Goal: Task Accomplishment & Management: Complete application form

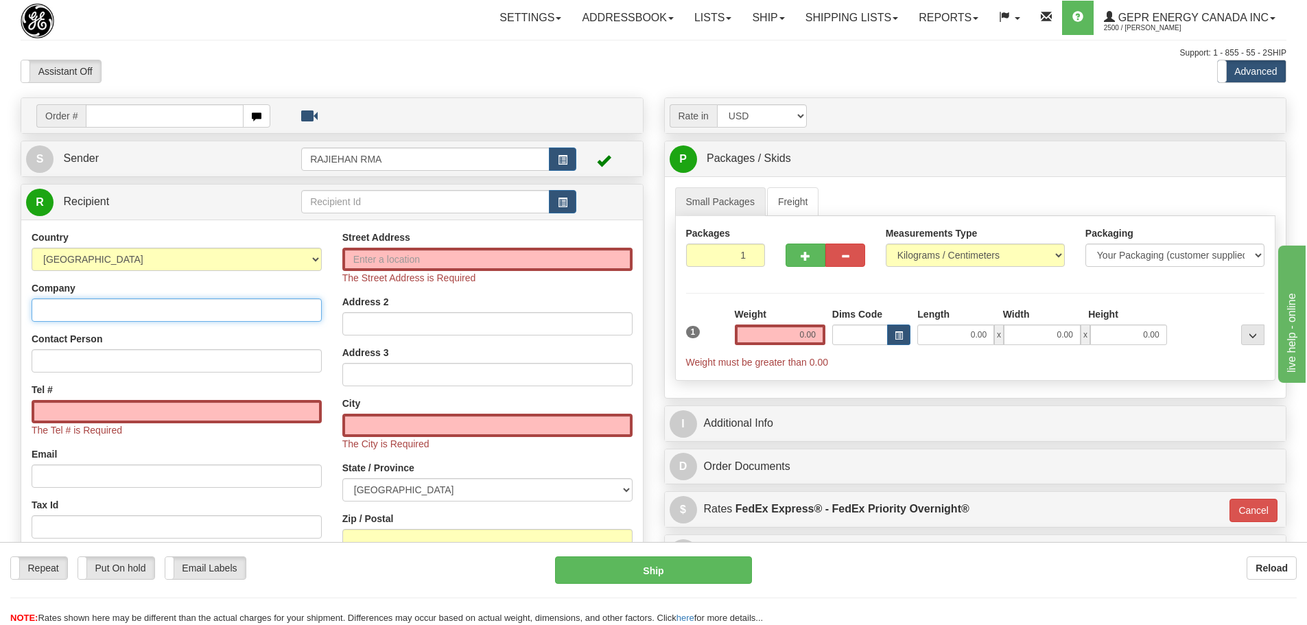
click at [151, 307] on input "Company" at bounding box center [177, 309] width 290 height 23
paste input "GE Vernova"
type input "GE Vernova"
click at [481, 246] on div "Street Address The Street Address is Required" at bounding box center [487, 257] width 290 height 54
click at [473, 263] on input "Street Address" at bounding box center [487, 259] width 290 height 23
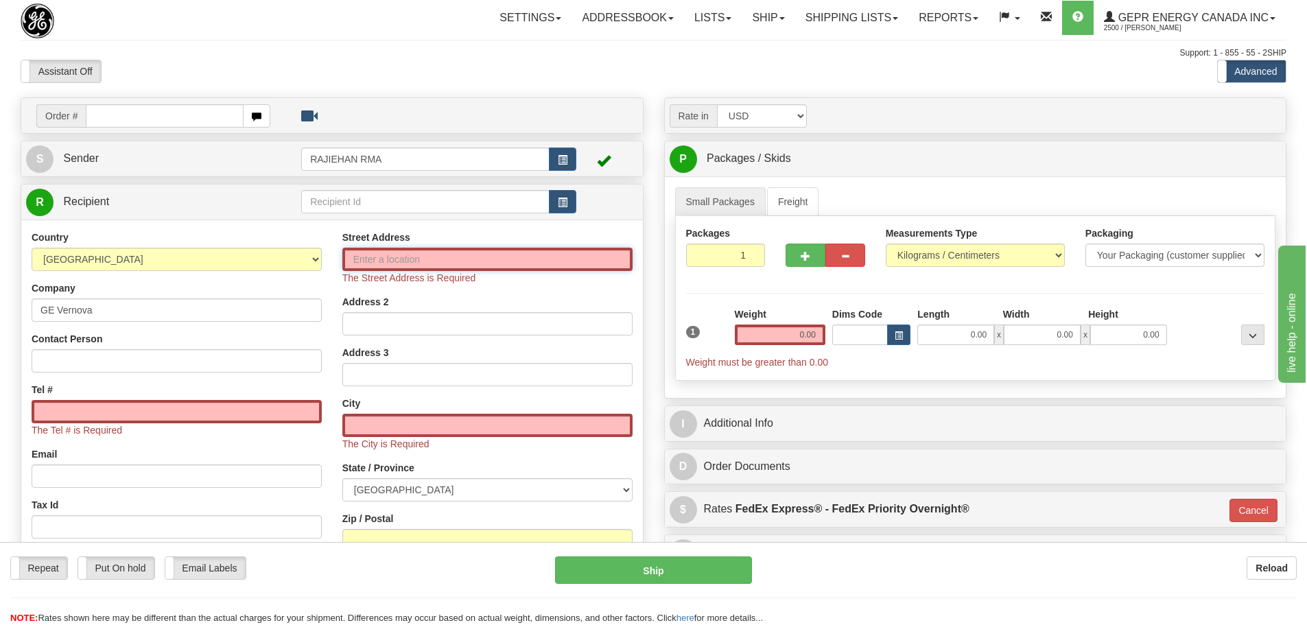
paste input "[STREET_ADDRESS]"
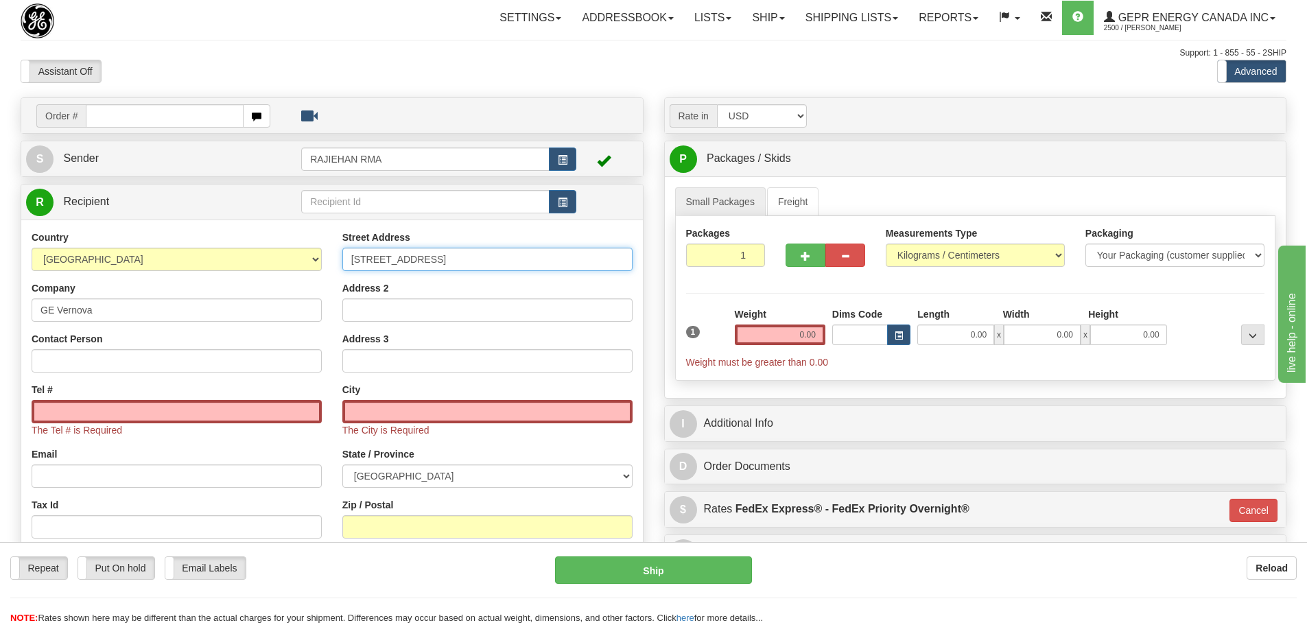
type input "[STREET_ADDRESS]"
click at [425, 527] on input "Zip / Postal" at bounding box center [487, 526] width 290 height 23
paste input "T2E 6T6"
type input "T2E 6T6"
click at [327, 510] on div "Country [GEOGRAPHIC_DATA] [GEOGRAPHIC_DATA] [GEOGRAPHIC_DATA] [GEOGRAPHIC_DATA]…" at bounding box center [176, 414] width 311 height 369
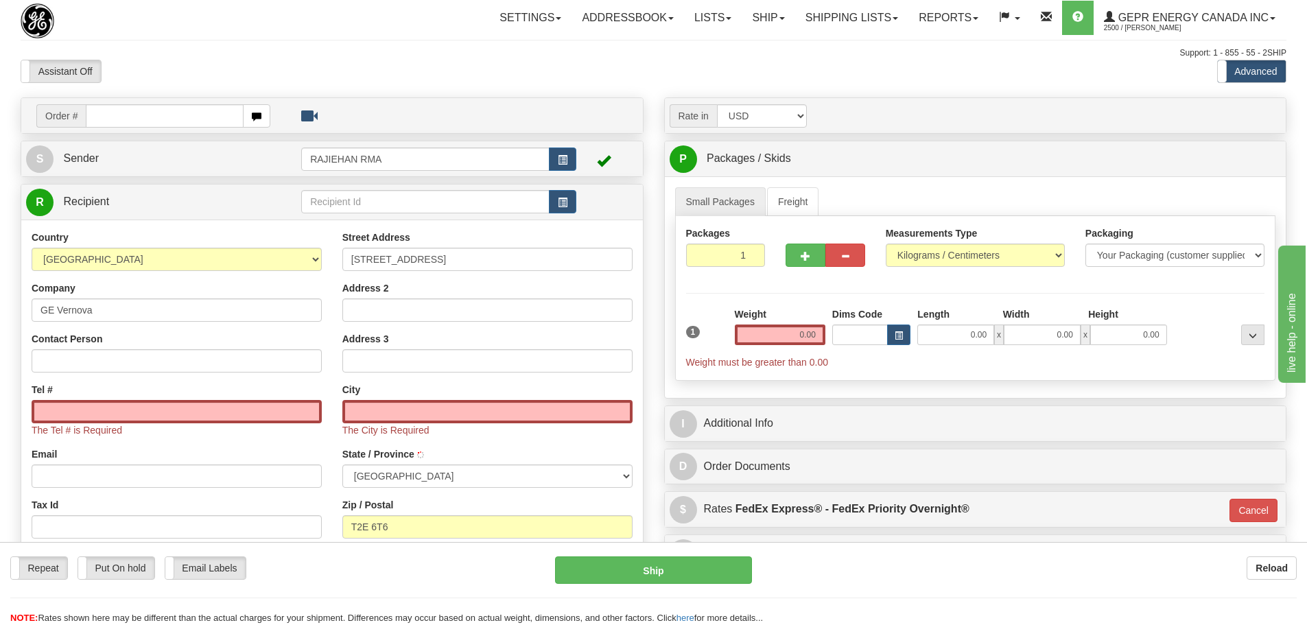
type input "[GEOGRAPHIC_DATA]"
click at [94, 363] on input "Contact Person" at bounding box center [177, 360] width 290 height 23
paste input "[PERSON_NAME]"
type input "[PERSON_NAME]"
click at [97, 416] on input "Tel #" at bounding box center [177, 411] width 290 height 23
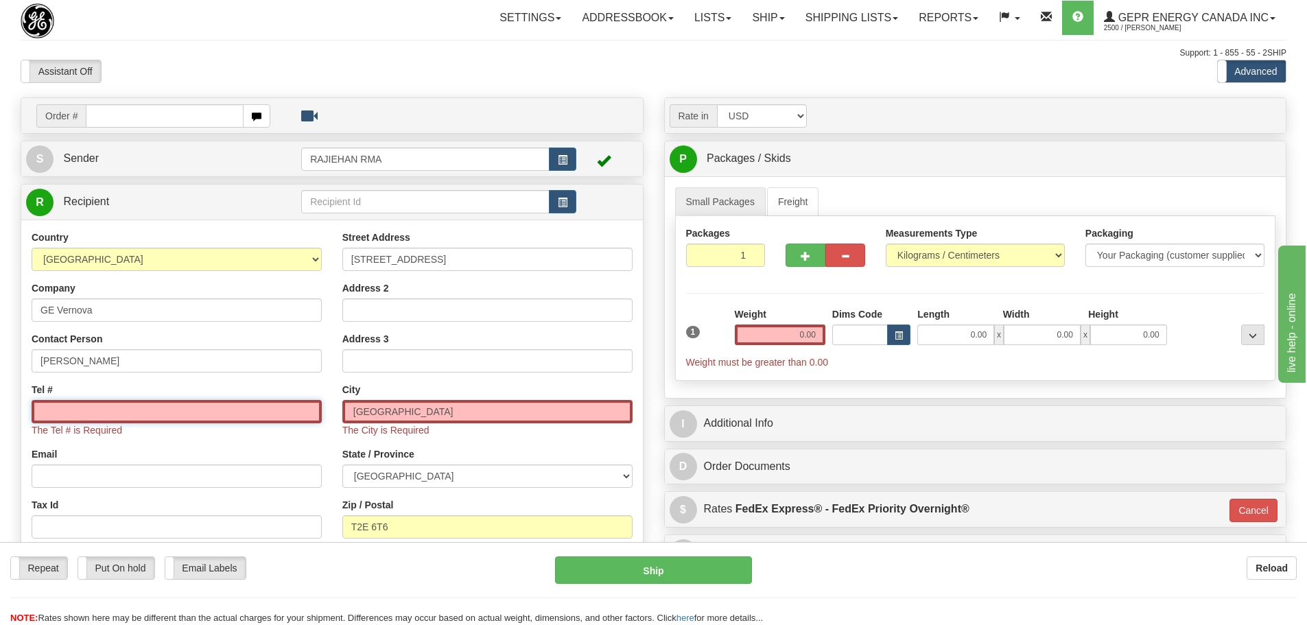
paste input "[PHONE_NUMBER]"
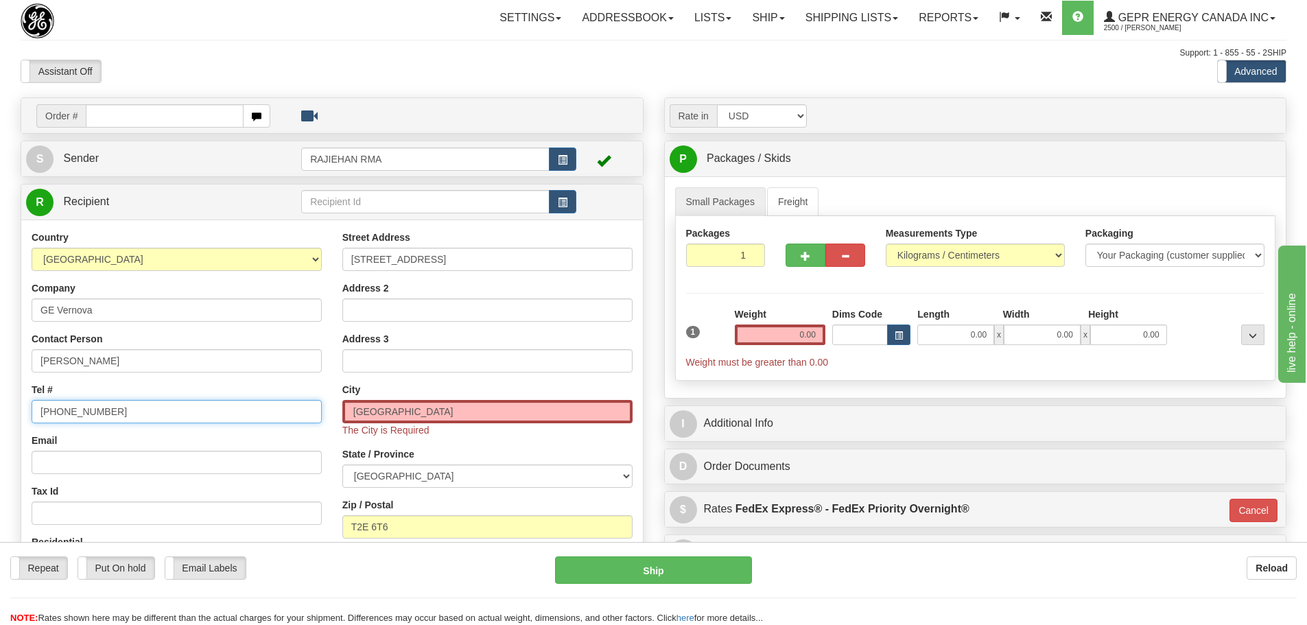
type input "[PHONE_NUMBER]"
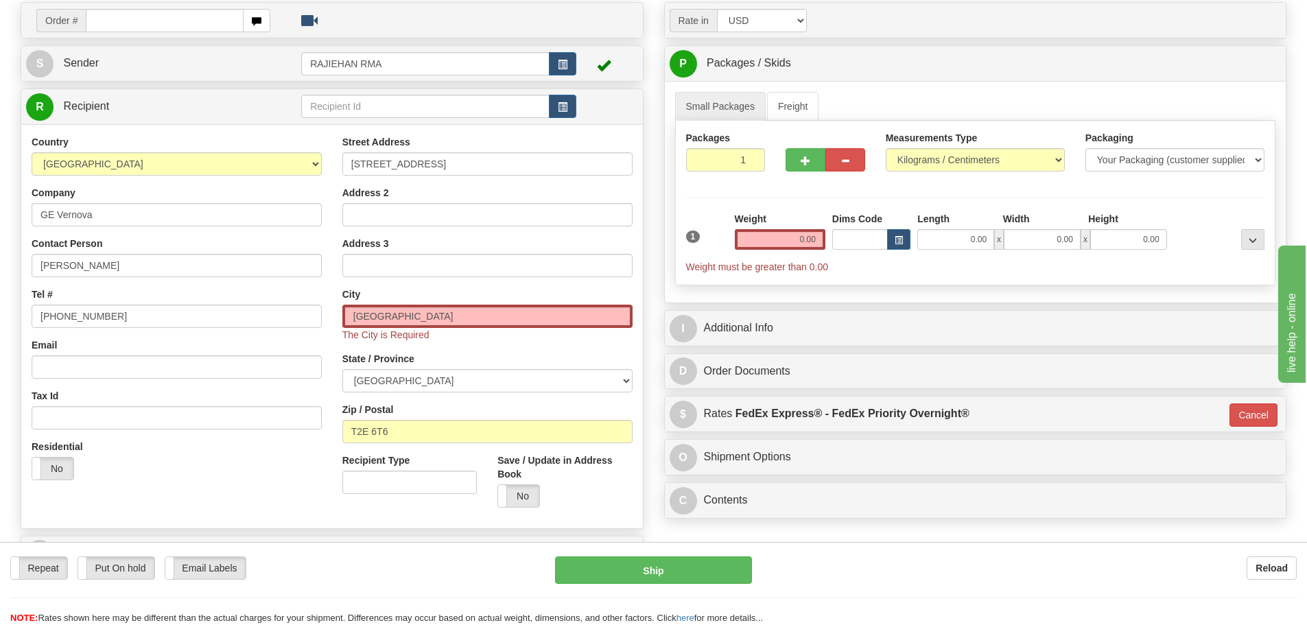
scroll to position [137, 0]
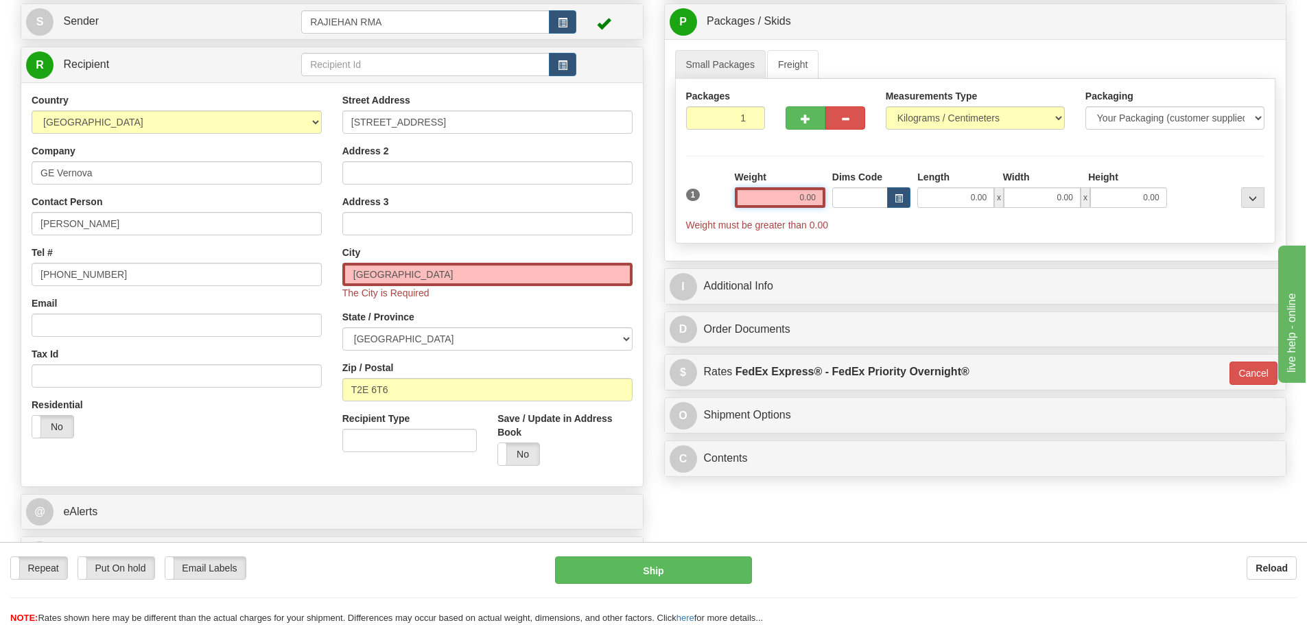
click at [775, 202] on input "0.00" at bounding box center [780, 197] width 91 height 21
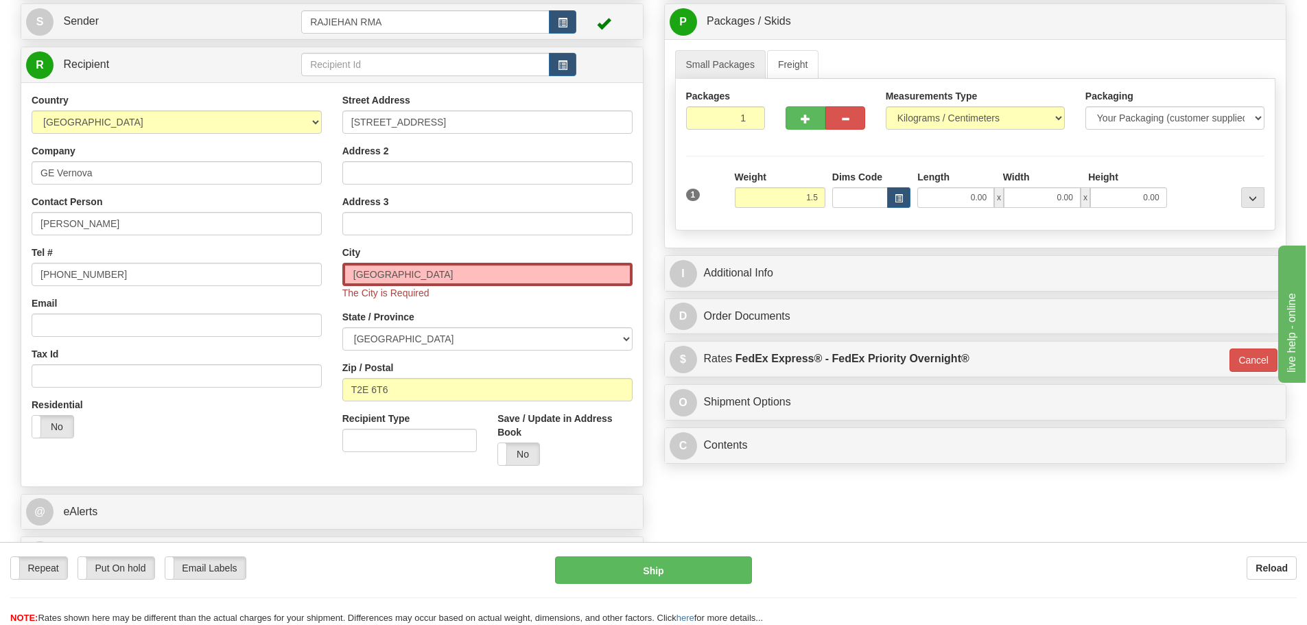
type input "1.50"
type input "01"
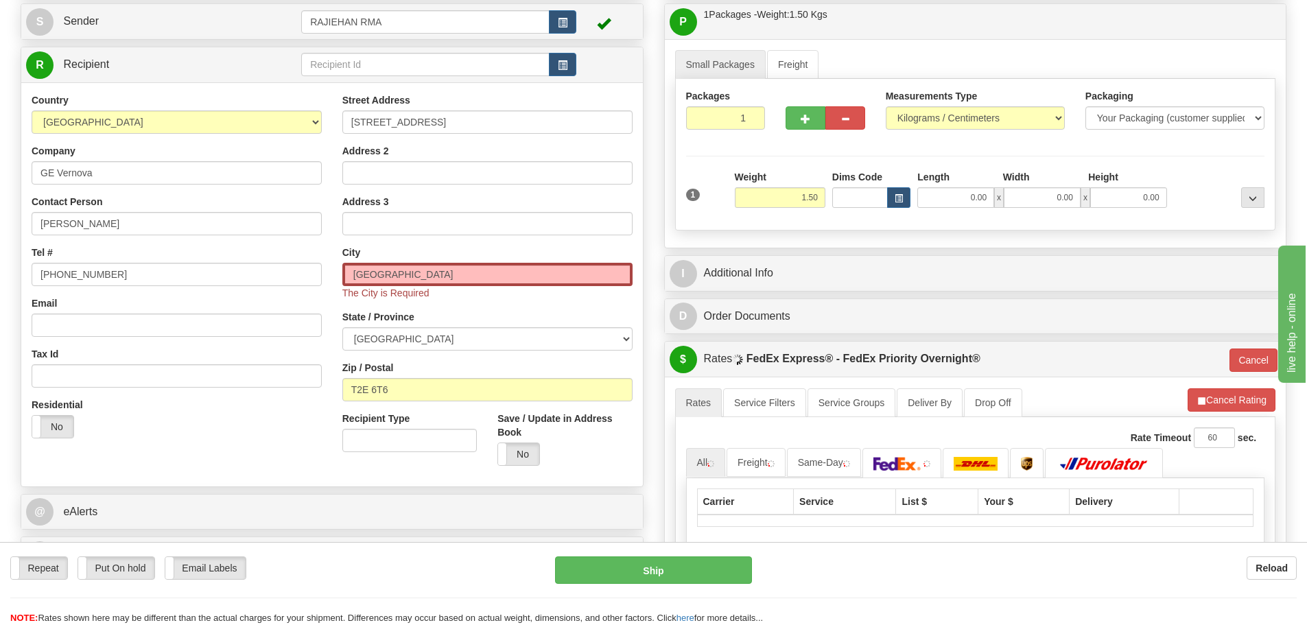
click at [740, 179] on label "Weight" at bounding box center [751, 177] width 32 height 14
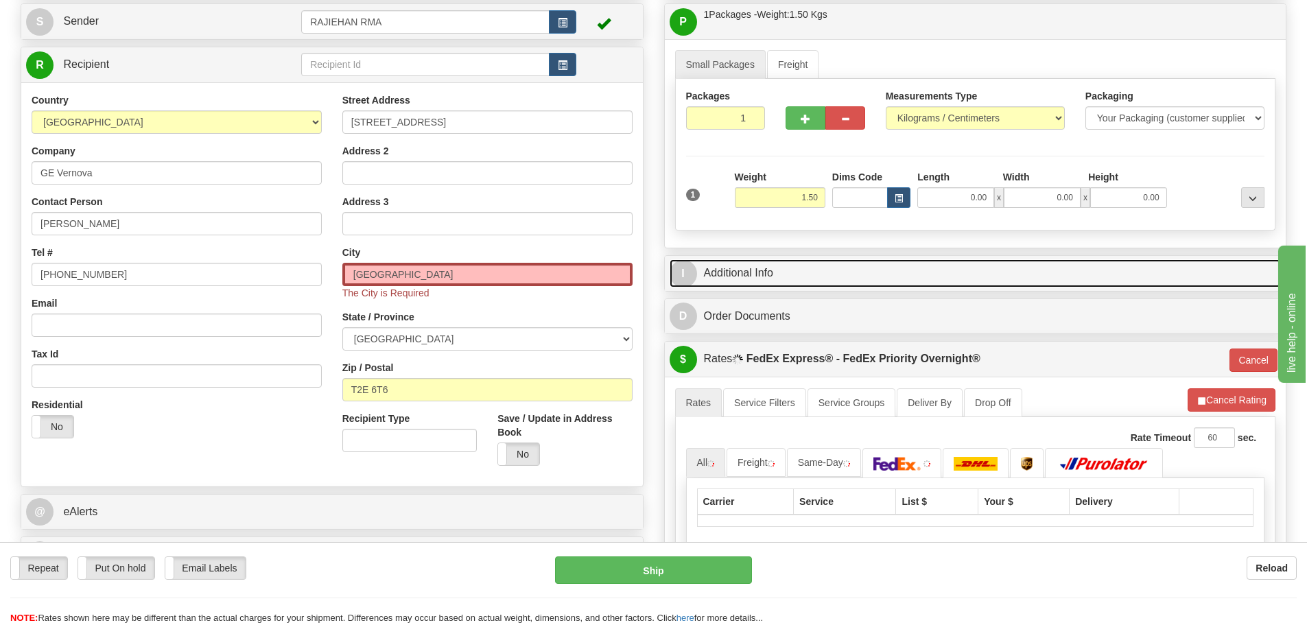
click at [792, 263] on link "I Additional Info" at bounding box center [975, 273] width 612 height 28
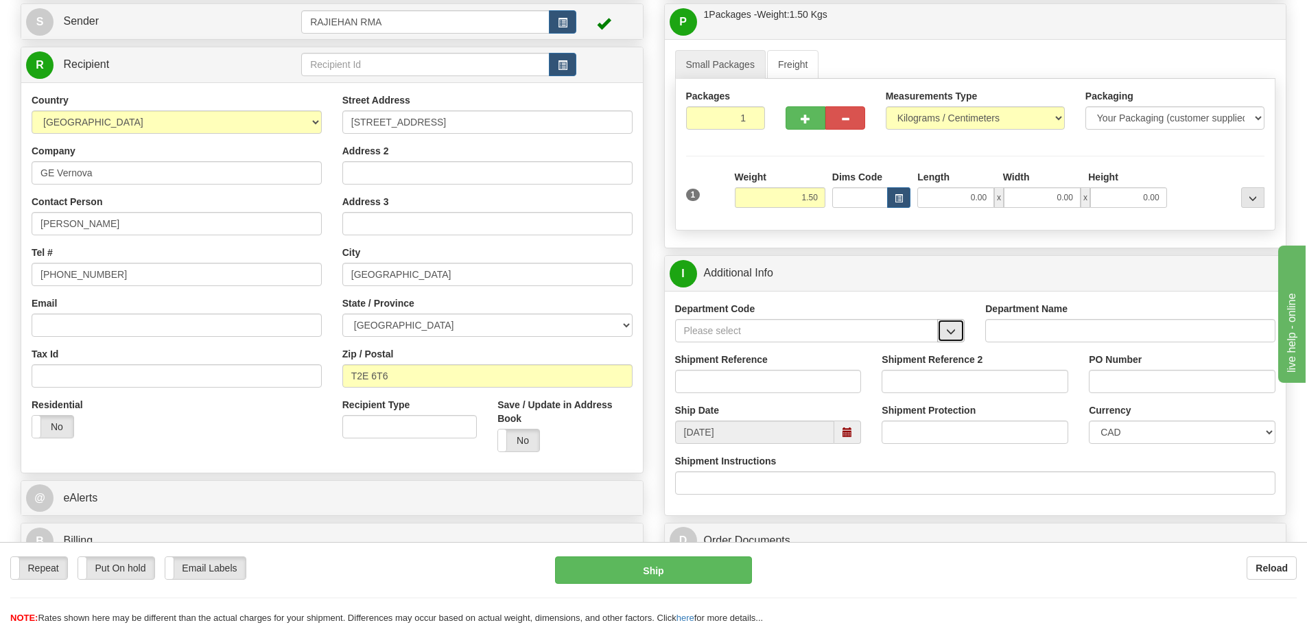
click at [944, 327] on button "button" at bounding box center [950, 330] width 27 height 23
click at [862, 362] on div "Shipment Reference" at bounding box center [768, 378] width 207 height 51
click at [953, 332] on span "button" at bounding box center [951, 331] width 10 height 9
click at [905, 345] on div "SER" at bounding box center [803, 351] width 250 height 15
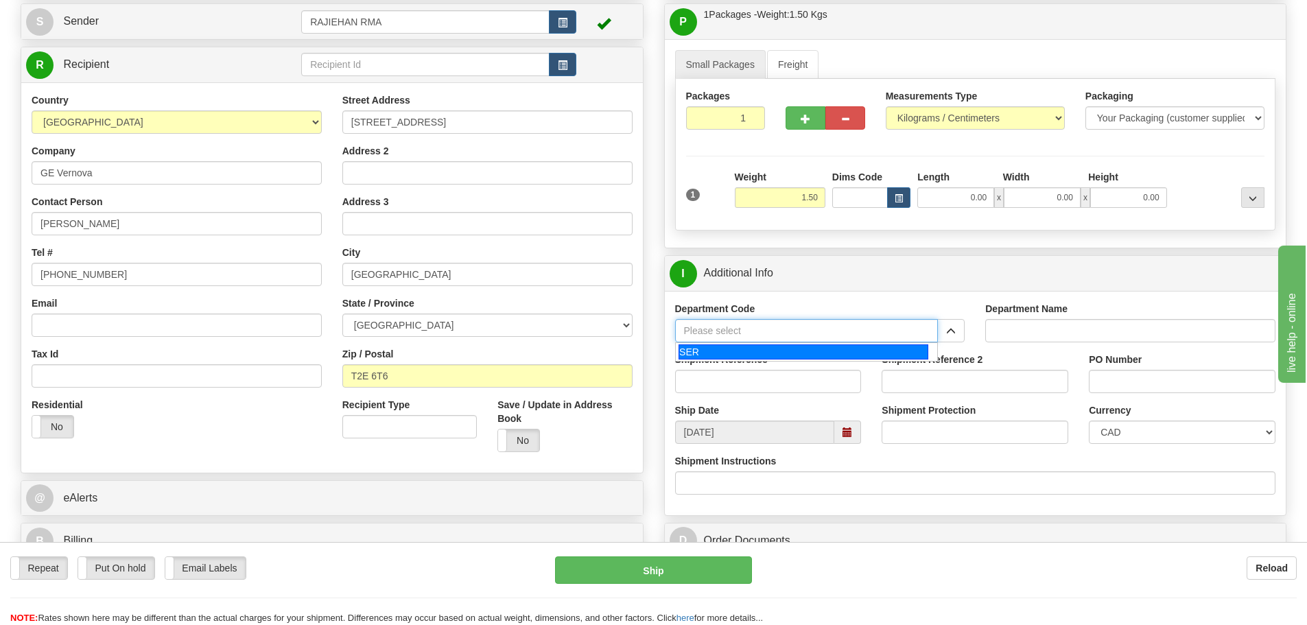
type input "SER"
type input "SERVICE DEPARTMENT"
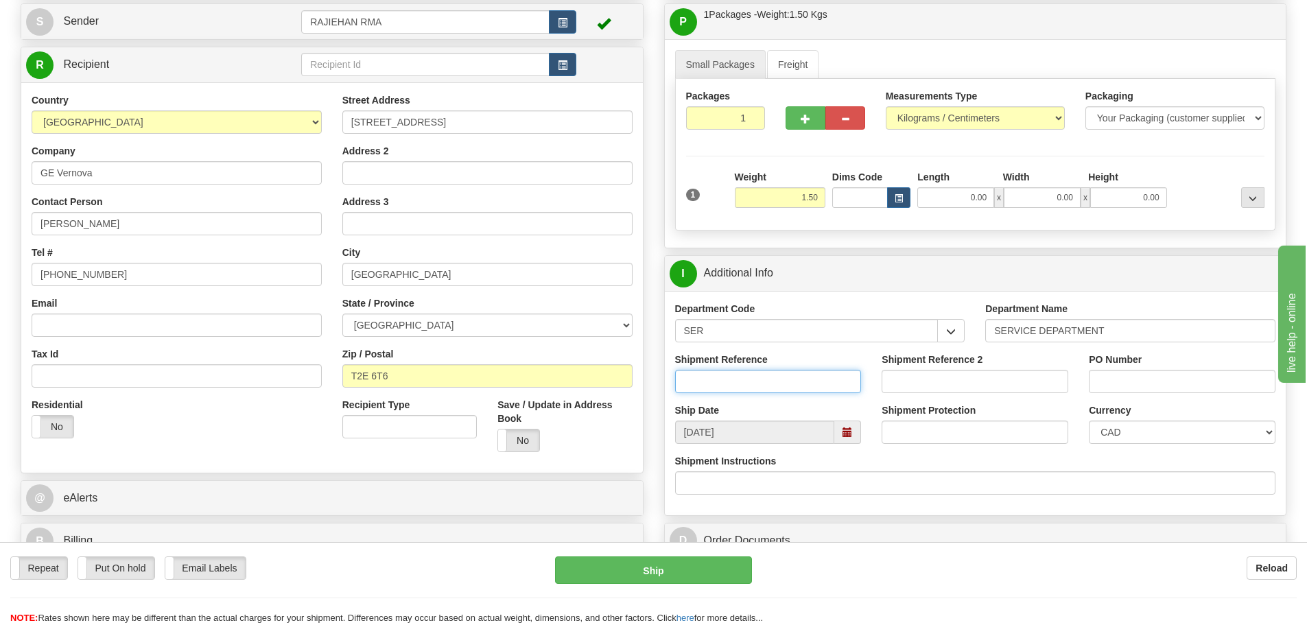
click at [754, 384] on input "Shipment Reference" at bounding box center [768, 381] width 187 height 23
click at [735, 390] on input "Shipment Reference" at bounding box center [768, 381] width 187 height 23
paste input "[PHONE_NUMBER]"
click at [810, 407] on div "Ship Date [DATE]" at bounding box center [768, 423] width 207 height 40
click at [796, 393] on div "Shipment Reference [PHONE_NUMBER]" at bounding box center [768, 378] width 207 height 51
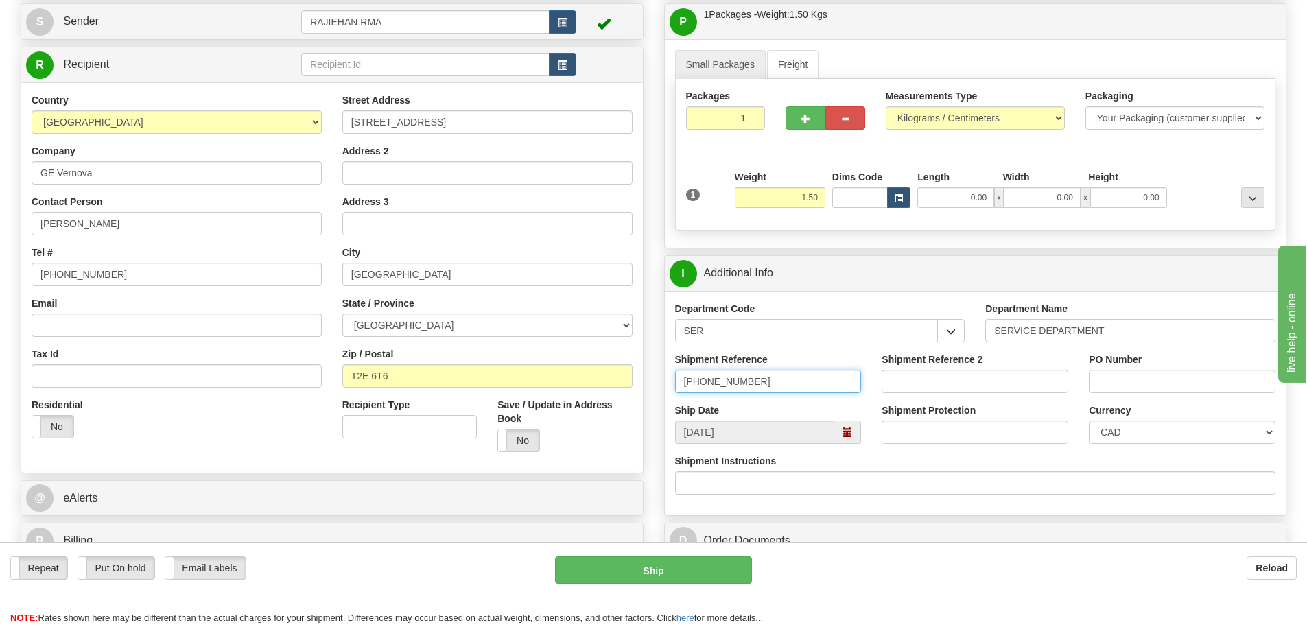
drag, startPoint x: 741, startPoint y: 388, endPoint x: 573, endPoint y: 396, distance: 168.2
paste input "4L Shipment"
type input "4L Shipment"
click at [1106, 427] on select "CAD USD EUR ZAR [PERSON_NAME] ARN AUD AUS AWG BBD BFR BGN BHD BMD BND BRC BRL C…" at bounding box center [1182, 431] width 187 height 23
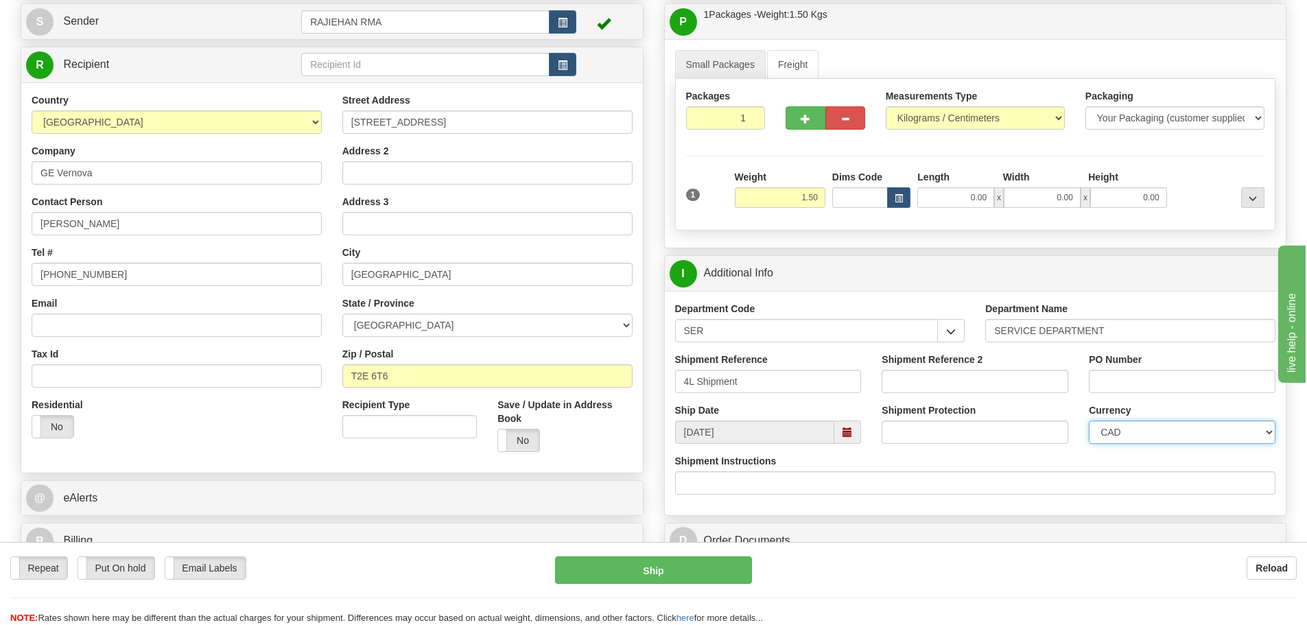
click at [1106, 431] on select "CAD USD EUR ZAR [PERSON_NAME] ARN AUD AUS AWG BBD BFR BGN BHD BMD BND BRC BRL C…" at bounding box center [1182, 431] width 187 height 23
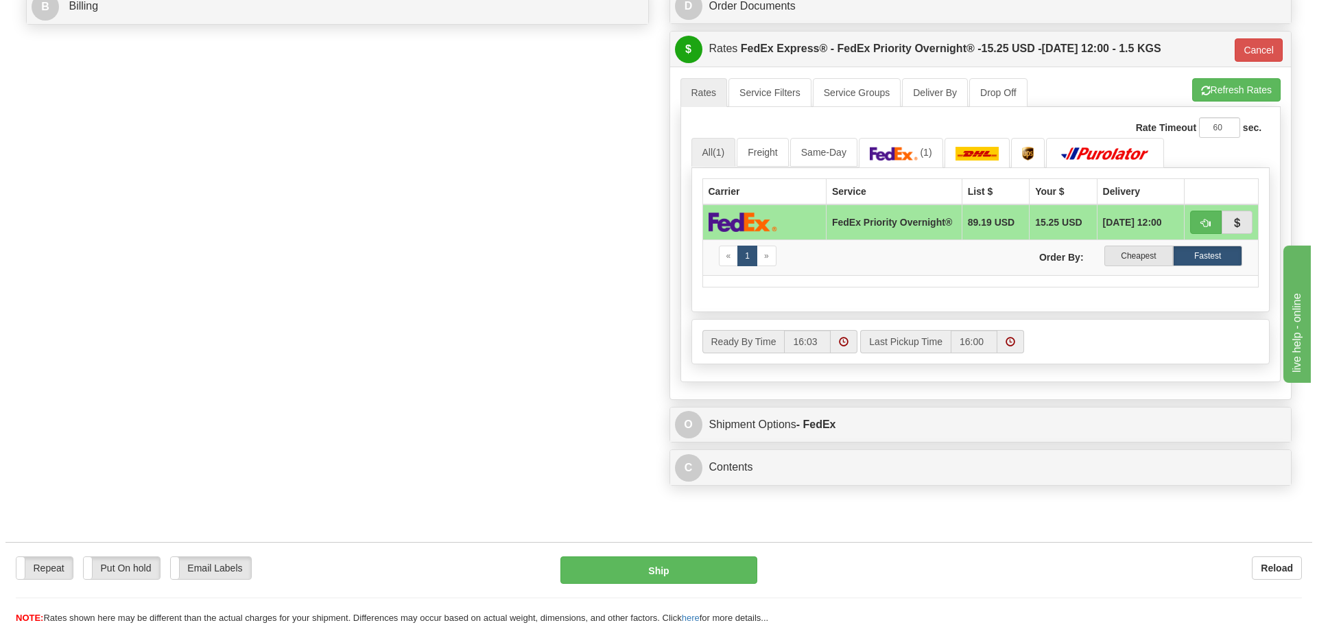
scroll to position [823, 0]
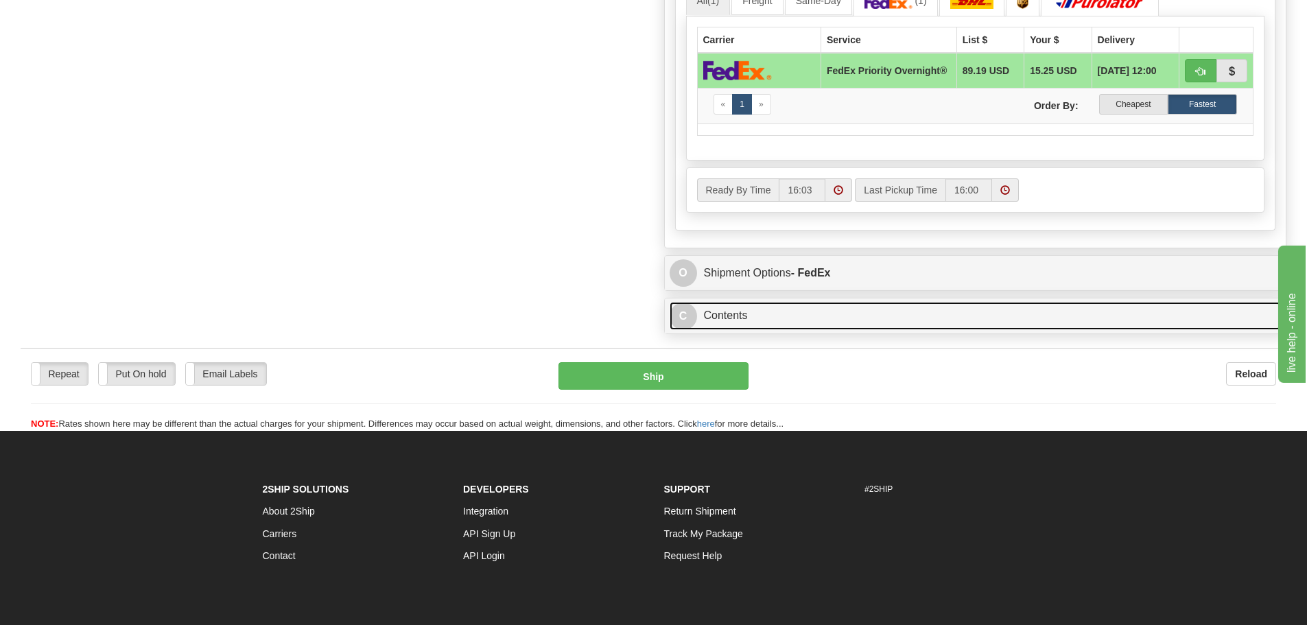
click at [767, 330] on link "C Contents" at bounding box center [975, 316] width 612 height 28
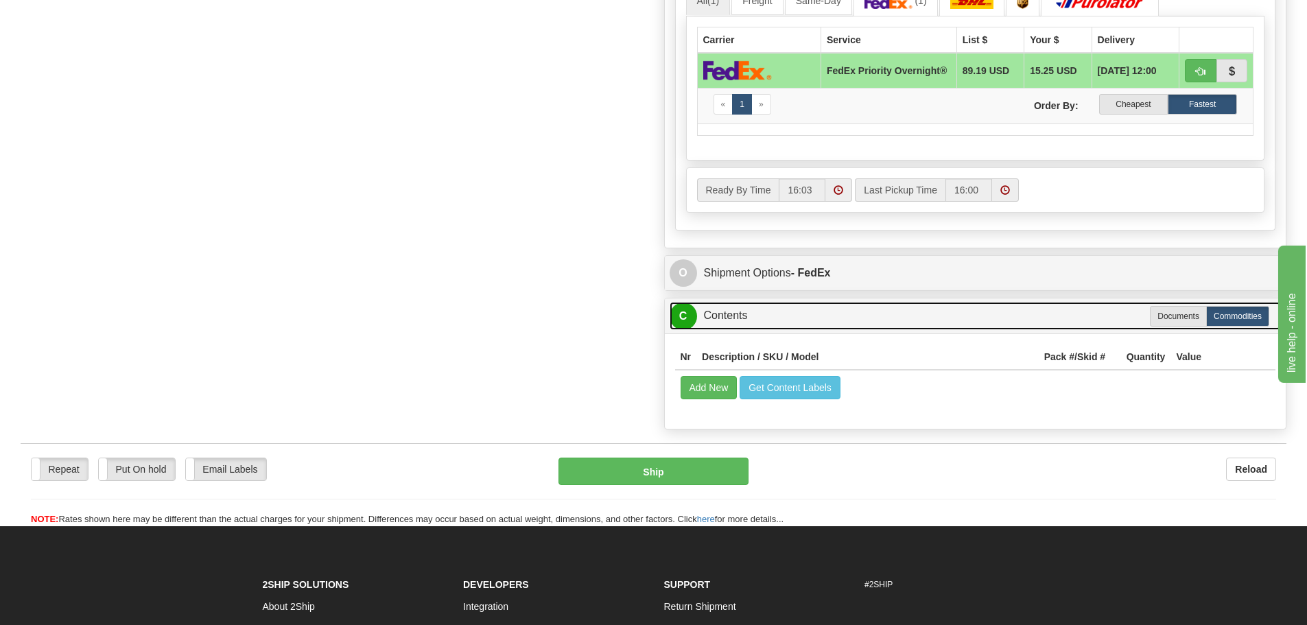
click at [767, 330] on link "C Contents" at bounding box center [975, 316] width 612 height 28
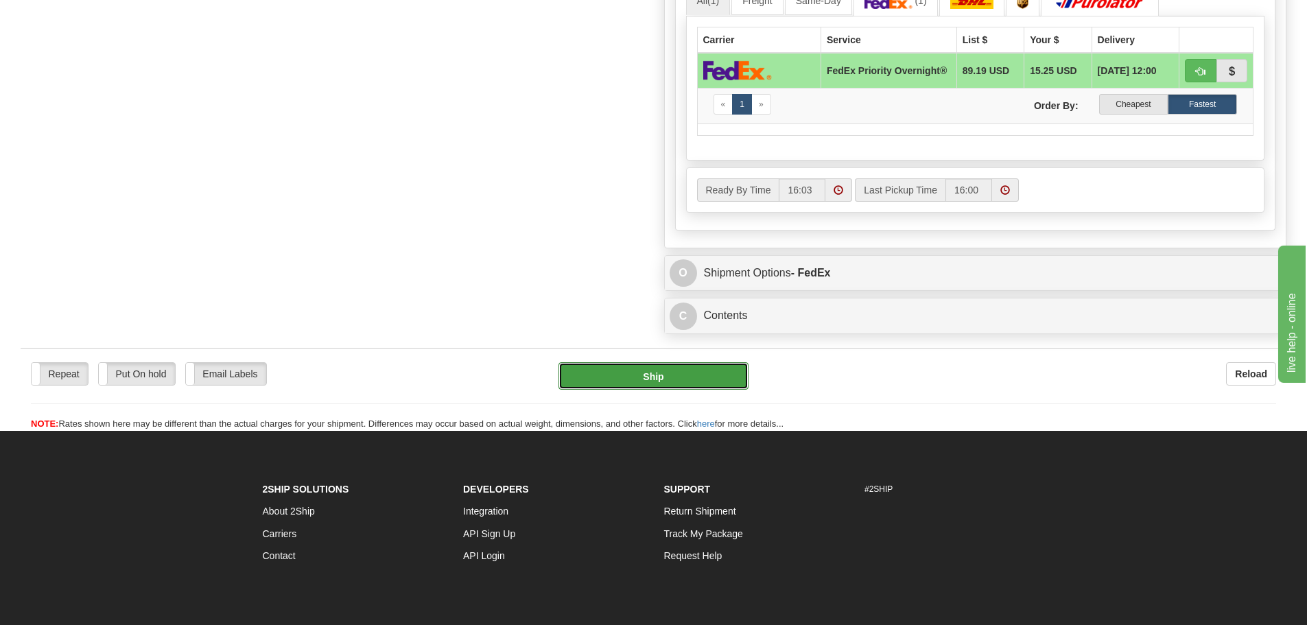
click at [733, 379] on button "Ship" at bounding box center [653, 375] width 190 height 27
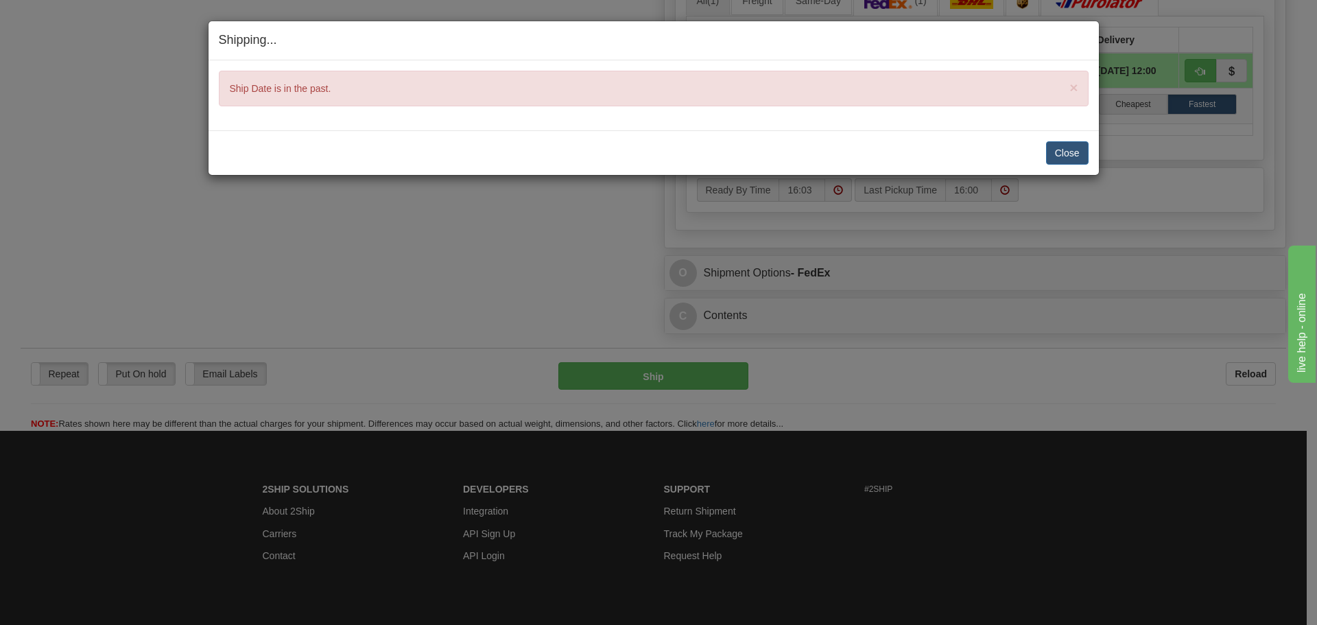
click at [1070, 139] on div "Close [PERSON_NAME] Shipment and Quit Pickup Quit Pickup ONLY" at bounding box center [654, 152] width 890 height 45
click at [1069, 147] on button "Close" at bounding box center [1067, 152] width 43 height 23
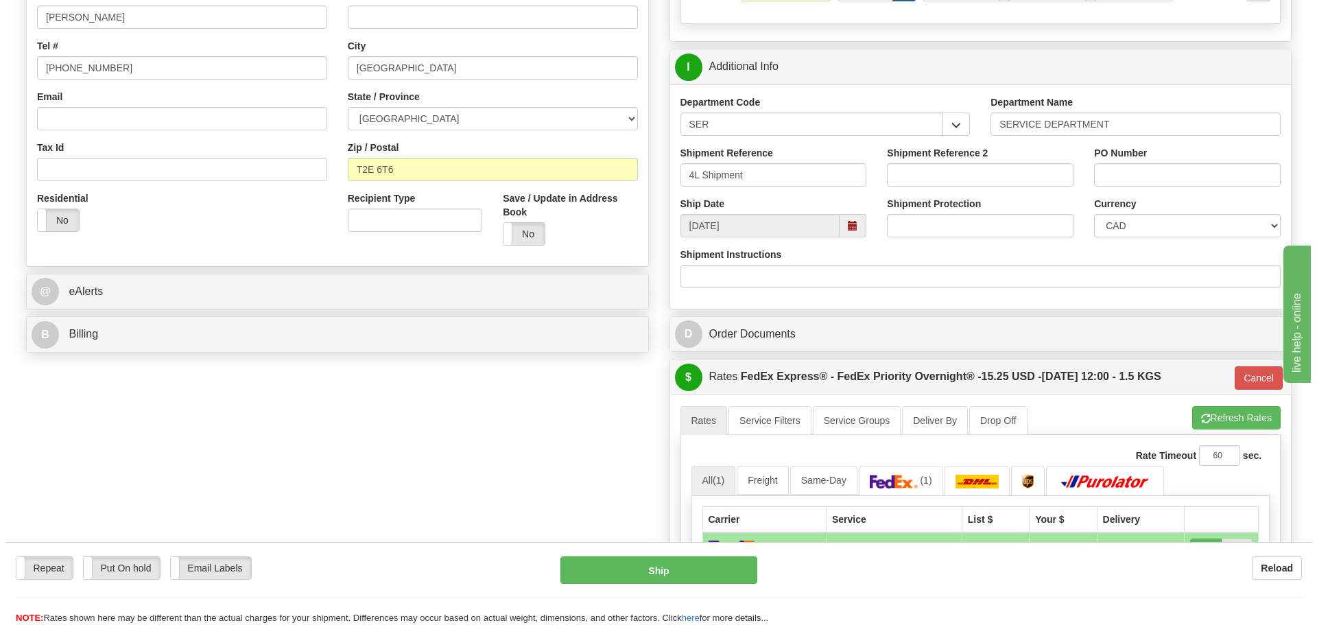
scroll to position [343, 0]
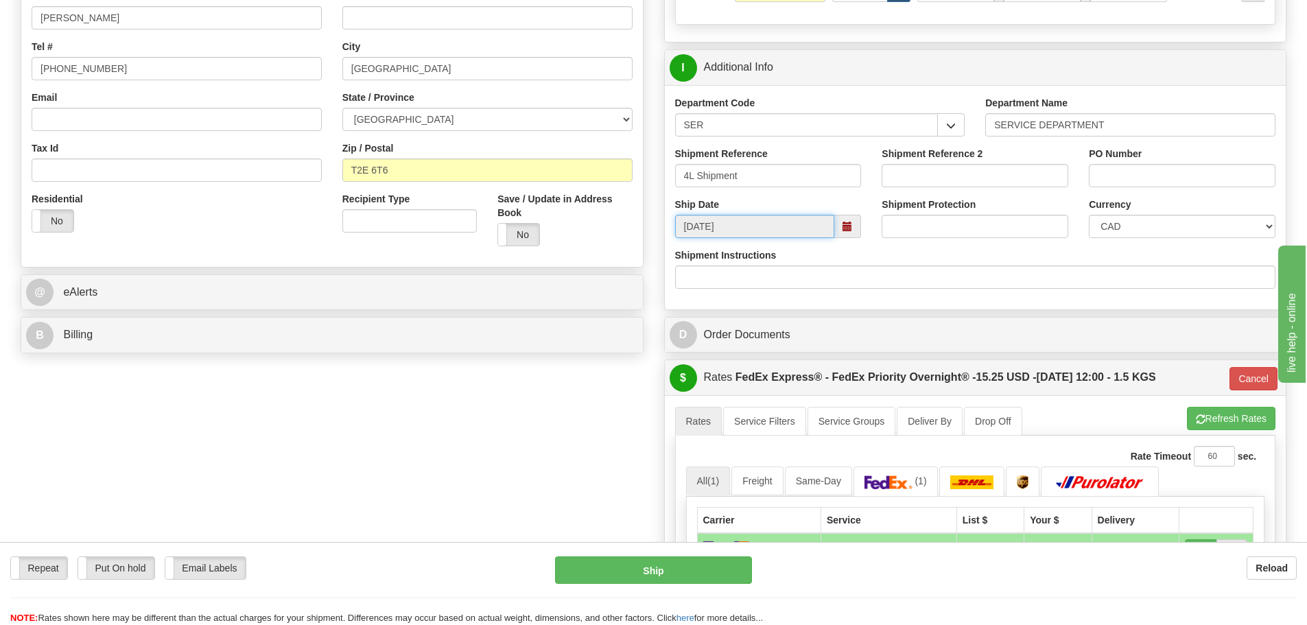
click at [807, 226] on input "[DATE]" at bounding box center [755, 226] width 160 height 23
click at [836, 233] on span at bounding box center [847, 226] width 27 height 23
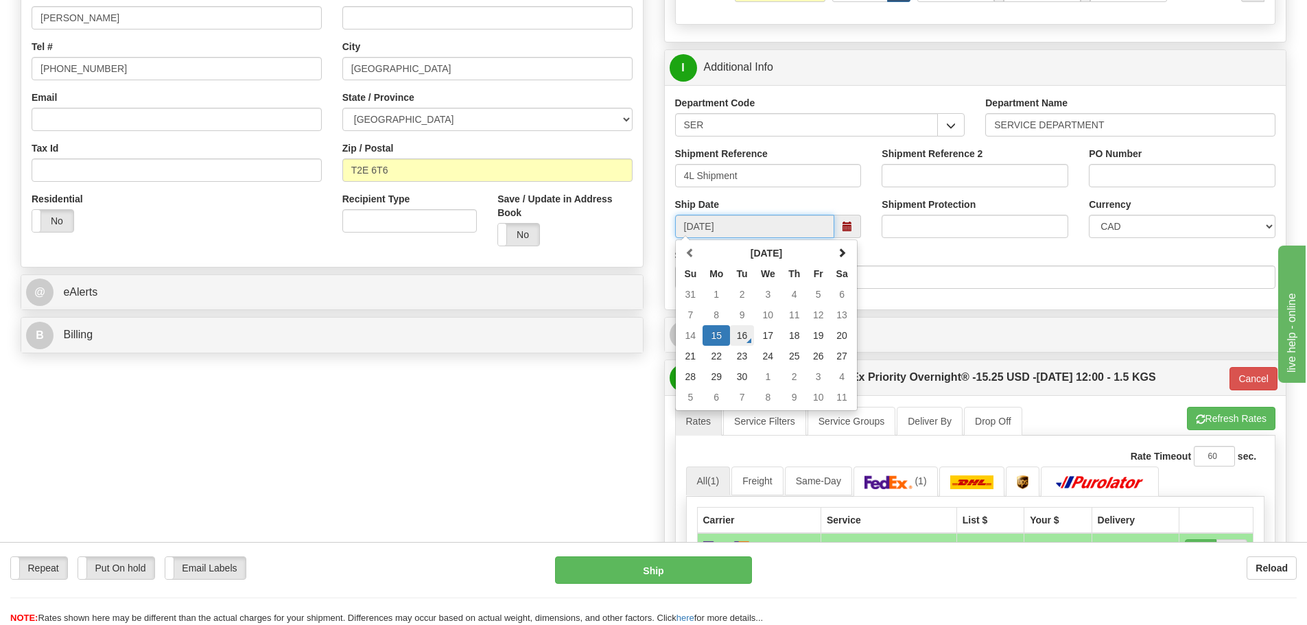
click at [748, 332] on td "16" at bounding box center [742, 335] width 24 height 21
type input "[DATE]"
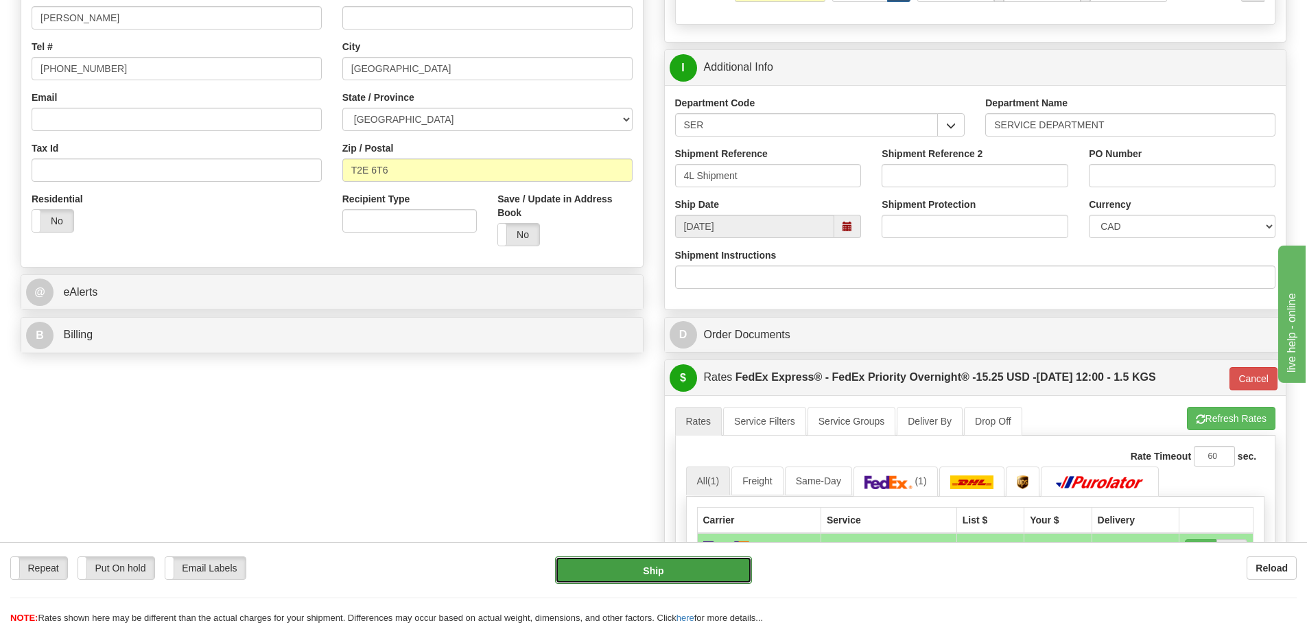
click at [702, 557] on button "Ship" at bounding box center [653, 569] width 197 height 27
